Goal: Task Accomplishment & Management: Manage account settings

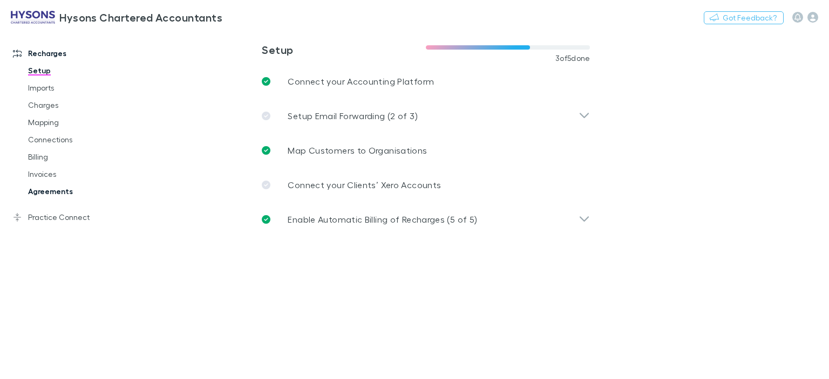
click at [65, 191] on link "Agreements" at bounding box center [79, 191] width 124 height 17
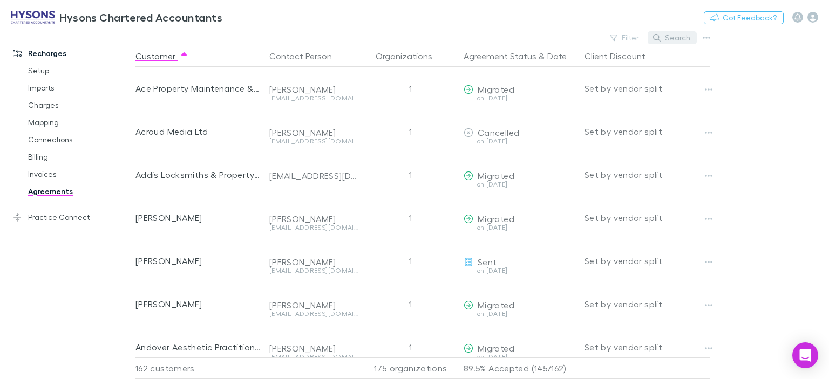
click at [677, 42] on button "Search" at bounding box center [672, 37] width 49 height 13
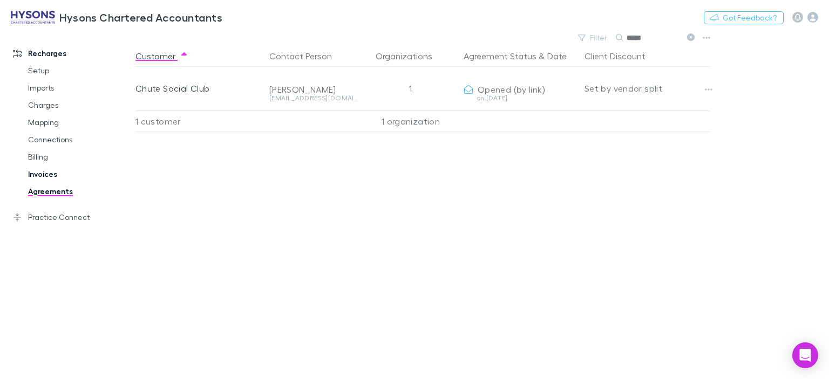
type input "*****"
click at [46, 172] on link "Invoices" at bounding box center [79, 174] width 124 height 17
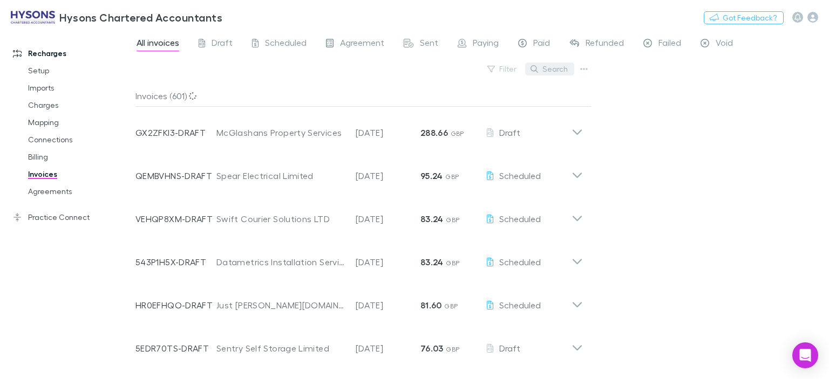
click at [557, 70] on button "Search" at bounding box center [549, 69] width 49 height 13
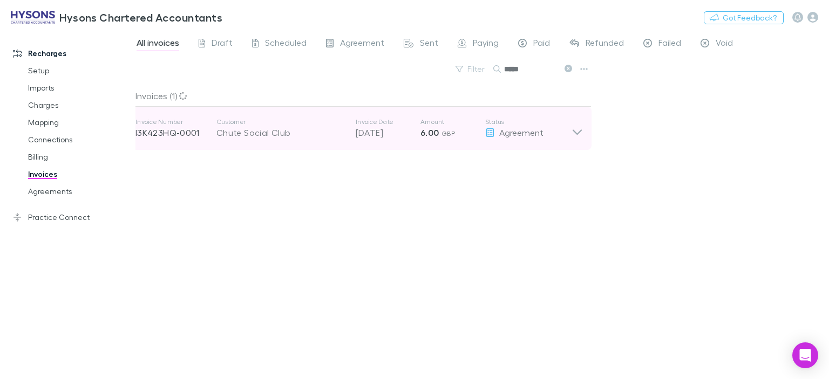
type input "*****"
click at [578, 137] on icon at bounding box center [576, 129] width 11 height 22
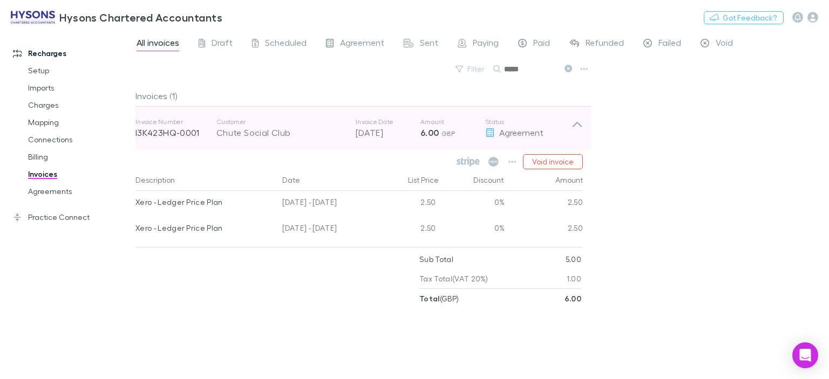
click at [573, 122] on icon at bounding box center [576, 129] width 11 height 22
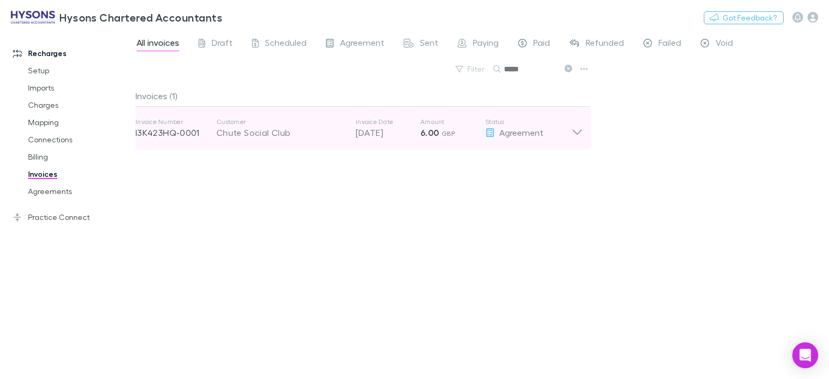
click at [573, 122] on icon at bounding box center [576, 129] width 11 height 22
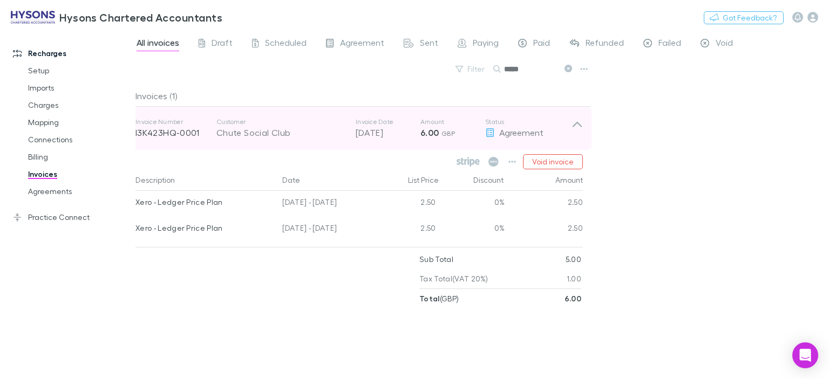
click at [575, 125] on icon at bounding box center [576, 129] width 11 height 22
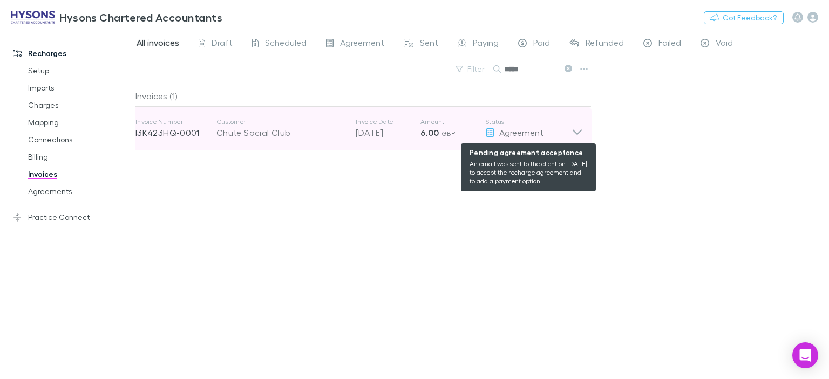
click at [567, 128] on div "Agreement" at bounding box center [528, 132] width 86 height 13
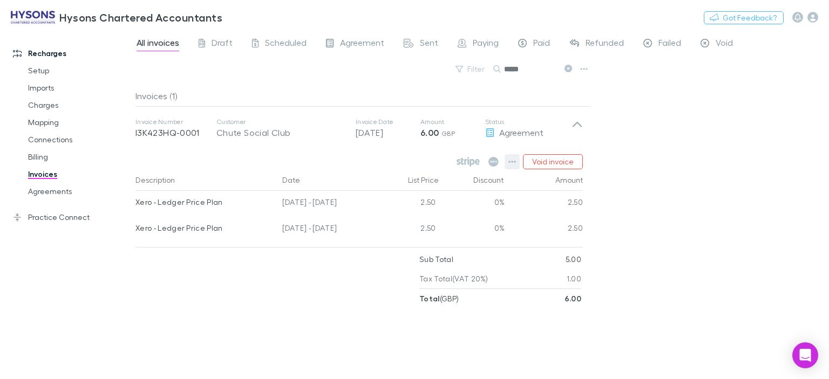
click at [515, 162] on icon "button" at bounding box center [512, 162] width 8 height 9
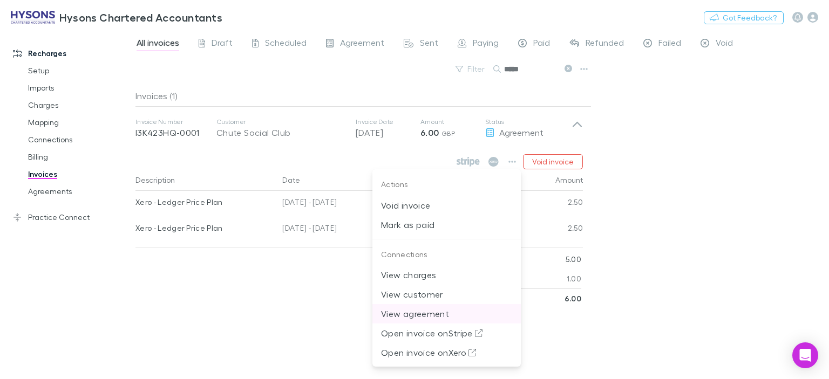
click at [479, 312] on p "View agreement" at bounding box center [446, 314] width 131 height 13
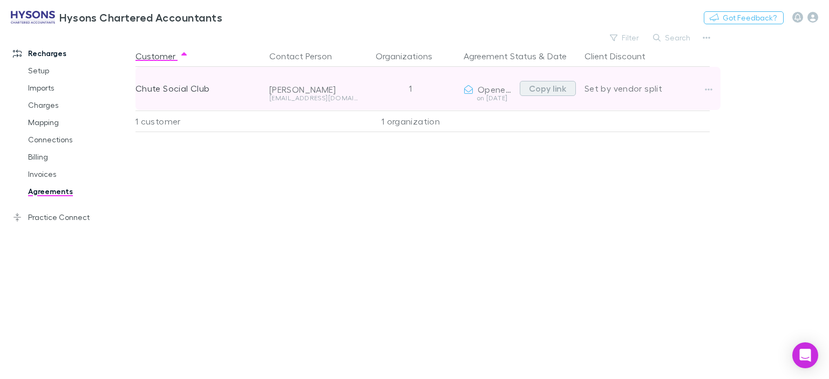
click at [546, 92] on button "Copy link" at bounding box center [548, 88] width 56 height 15
click at [714, 91] on button "button" at bounding box center [708, 89] width 15 height 15
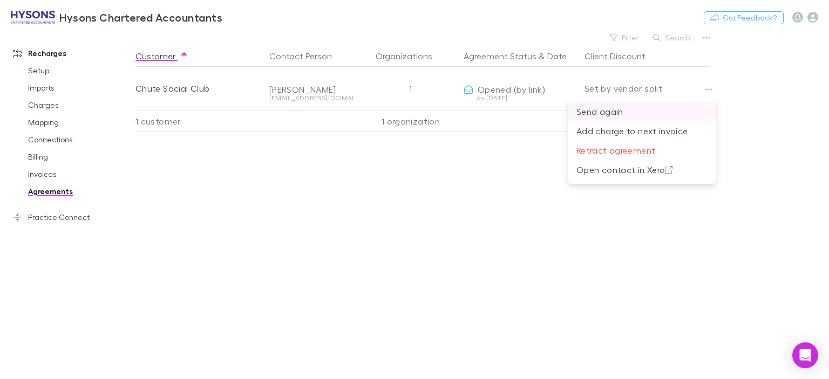
click at [624, 111] on p "Send again" at bounding box center [641, 111] width 131 height 13
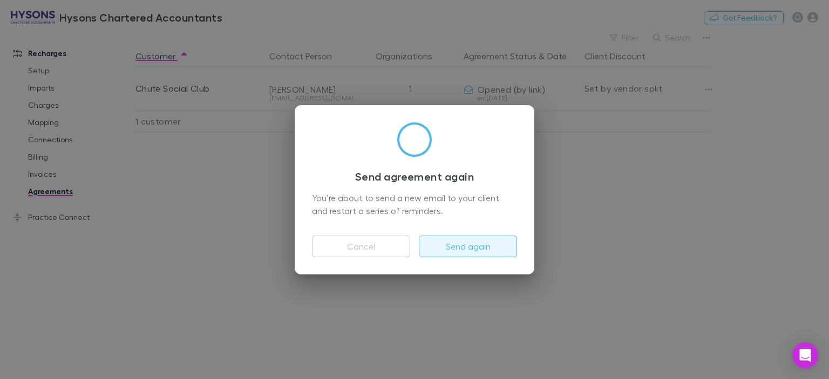
click at [464, 252] on button "Send again" at bounding box center [468, 247] width 98 height 22
